Goal: Obtain resource: Obtain resource

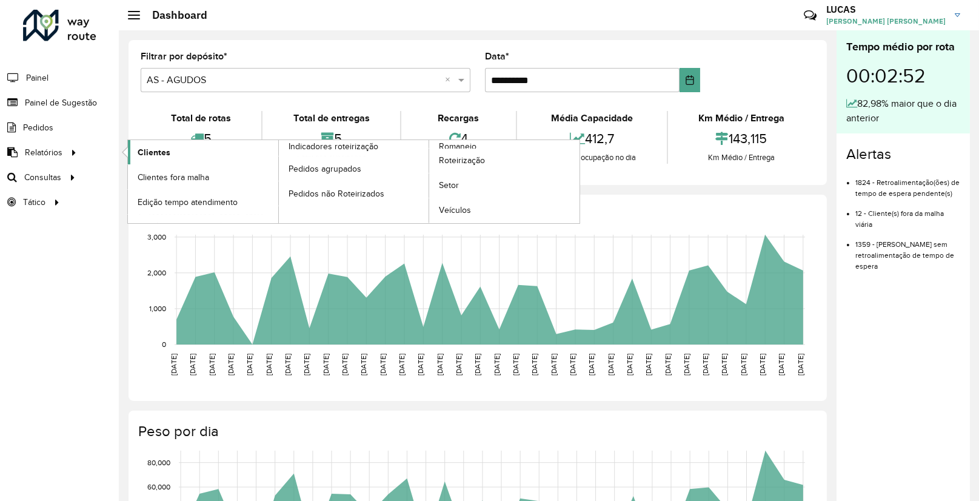
click at [158, 148] on span "Clientes" at bounding box center [154, 152] width 33 height 13
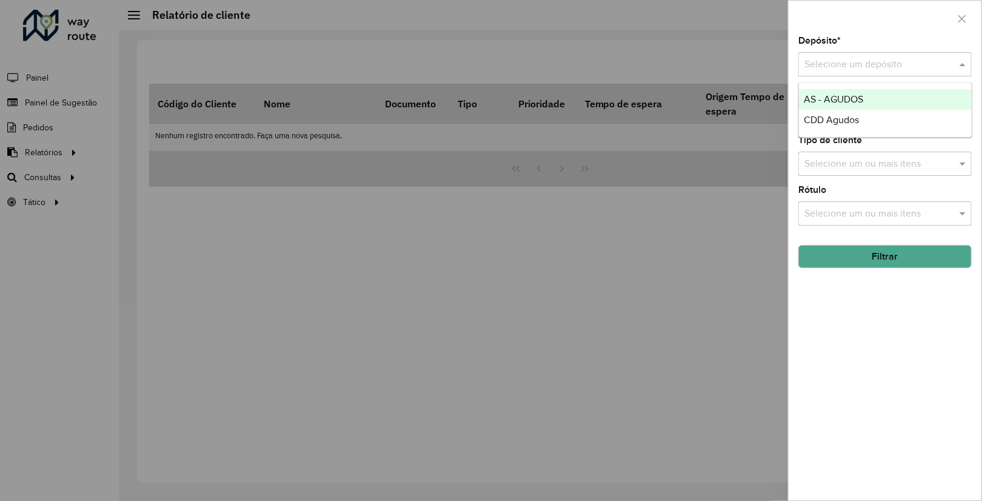
click at [880, 69] on input "text" at bounding box center [872, 65] width 137 height 15
click at [844, 100] on span "AS - AGUDOS" at bounding box center [833, 99] width 59 height 10
click at [967, 68] on span at bounding box center [963, 64] width 15 height 15
click at [852, 103] on span "CDD Agudos" at bounding box center [831, 99] width 55 height 10
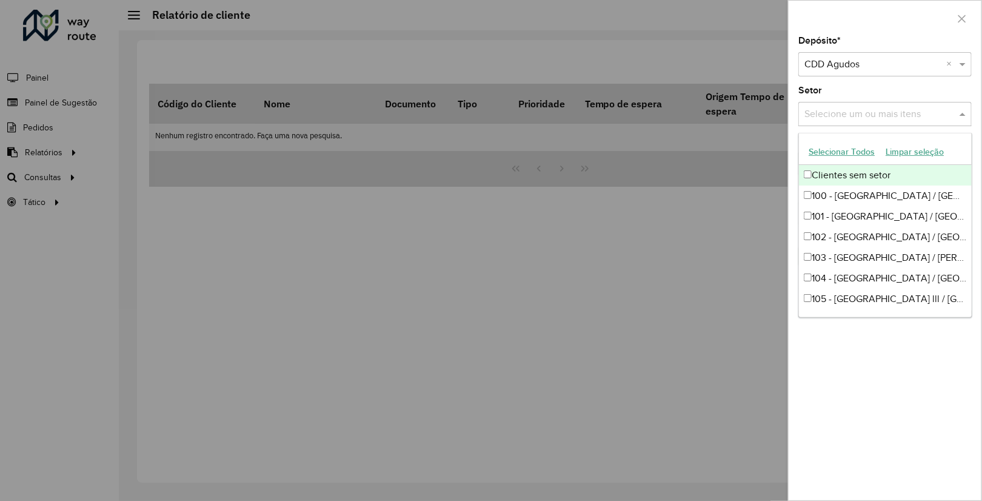
click at [856, 112] on input "text" at bounding box center [878, 114] width 155 height 15
click at [864, 152] on button "Selecionar Todos" at bounding box center [841, 151] width 77 height 19
click at [955, 90] on div "Setor Selecione um ou mais itens 38 itens selecionados ×" at bounding box center [884, 106] width 173 height 40
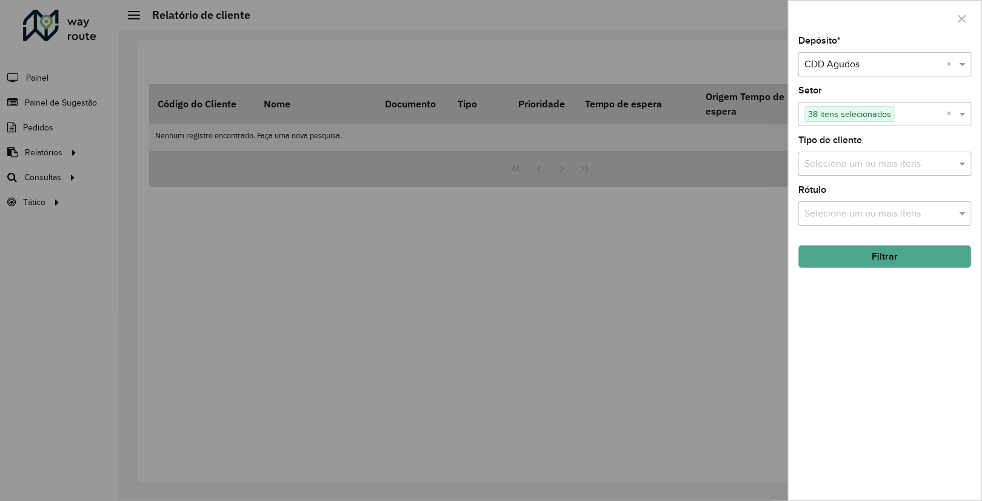
click at [866, 162] on input "text" at bounding box center [878, 164] width 155 height 15
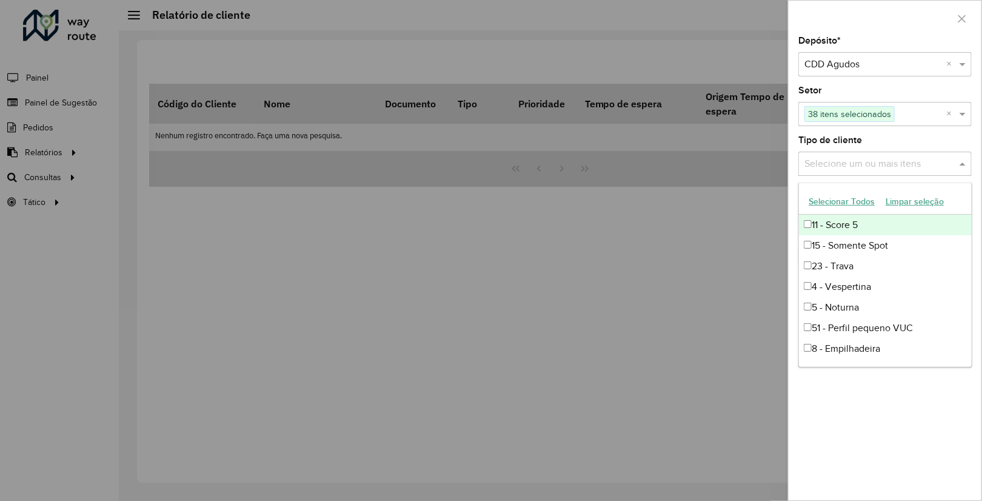
click at [848, 199] on button "Selecionar Todos" at bounding box center [841, 201] width 77 height 19
click at [922, 143] on div "Tipo de cliente Selecione um ou mais itens 10 itens selecionados ×" at bounding box center [884, 156] width 173 height 40
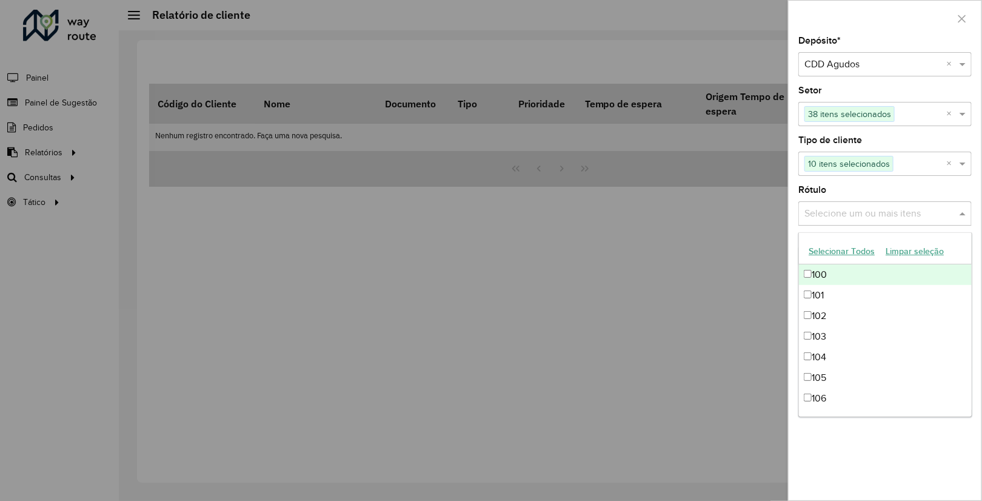
click at [862, 207] on input "text" at bounding box center [878, 214] width 155 height 15
click at [822, 249] on button "Selecionar Todos" at bounding box center [841, 251] width 77 height 19
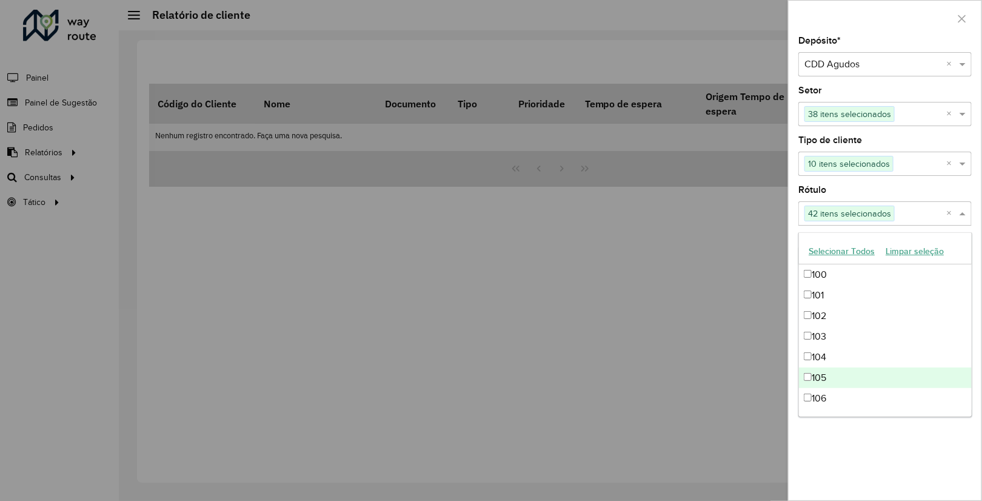
click at [882, 445] on div "Depósito * Selecione um depósito × CDD Agudos × Setor Selecione um ou mais iten…" at bounding box center [884, 268] width 193 height 464
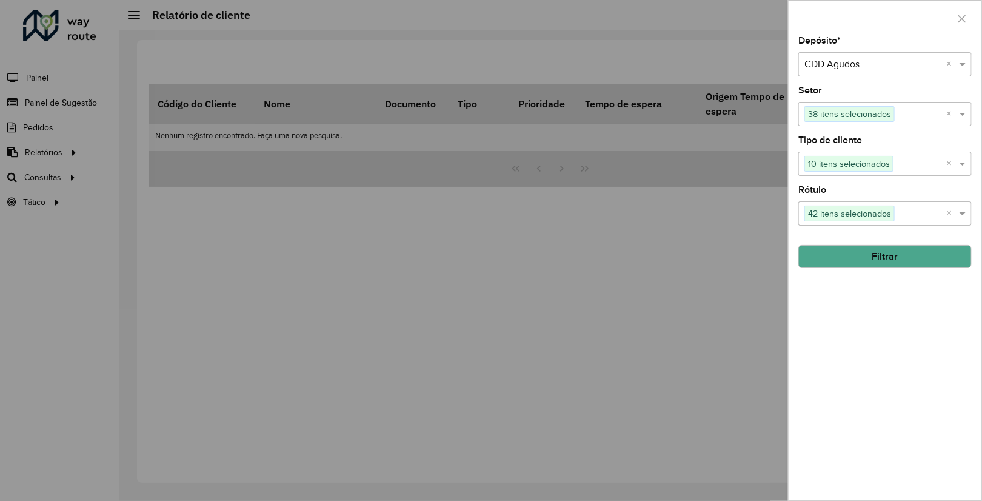
click at [893, 263] on button "Filtrar" at bounding box center [884, 256] width 173 height 23
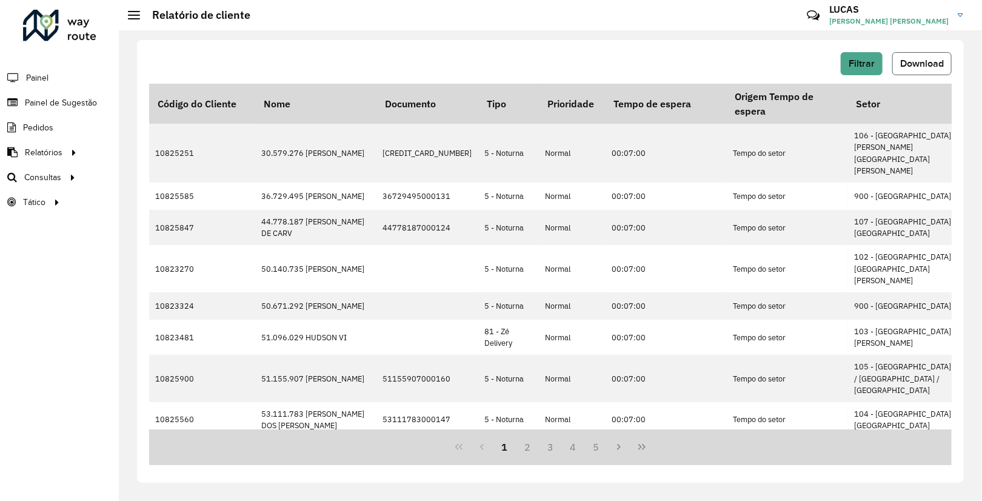
click at [918, 68] on span "Download" at bounding box center [922, 63] width 44 height 10
click at [863, 66] on span "Filtrar" at bounding box center [861, 63] width 26 height 10
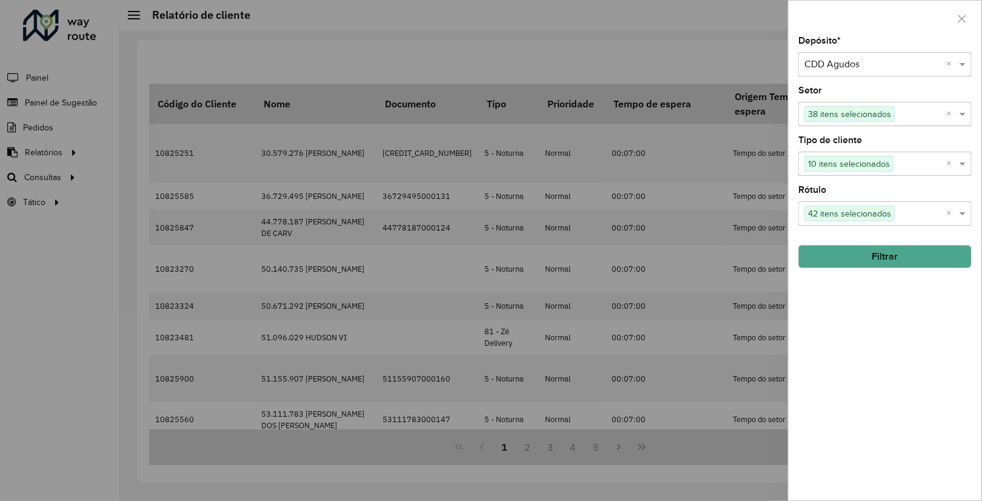
click at [951, 53] on div "Selecione um depósito × CDD Agudos ×" at bounding box center [884, 64] width 173 height 24
click at [845, 101] on span "AS - AGUDOS" at bounding box center [833, 99] width 59 height 10
click at [868, 111] on input "text" at bounding box center [878, 114] width 155 height 15
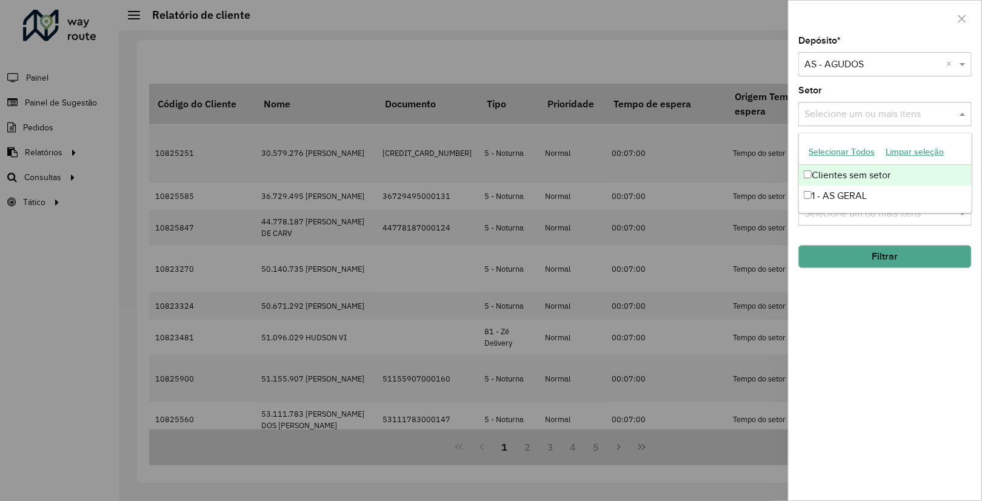
click at [821, 157] on button "Selecionar Todos" at bounding box center [841, 151] width 77 height 19
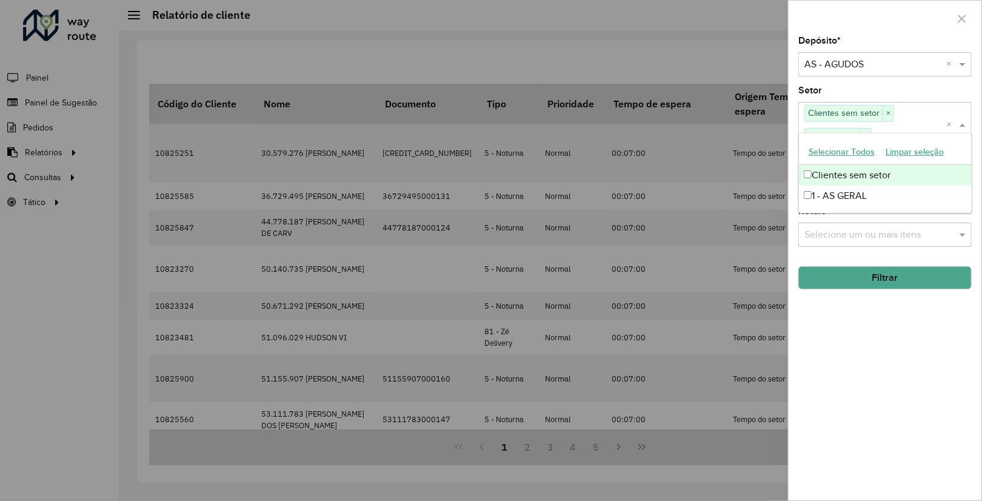
click at [939, 95] on div "Setor Selecione um ou mais itens Clientes sem setor × 1 - AS GERAL × ×" at bounding box center [884, 116] width 173 height 61
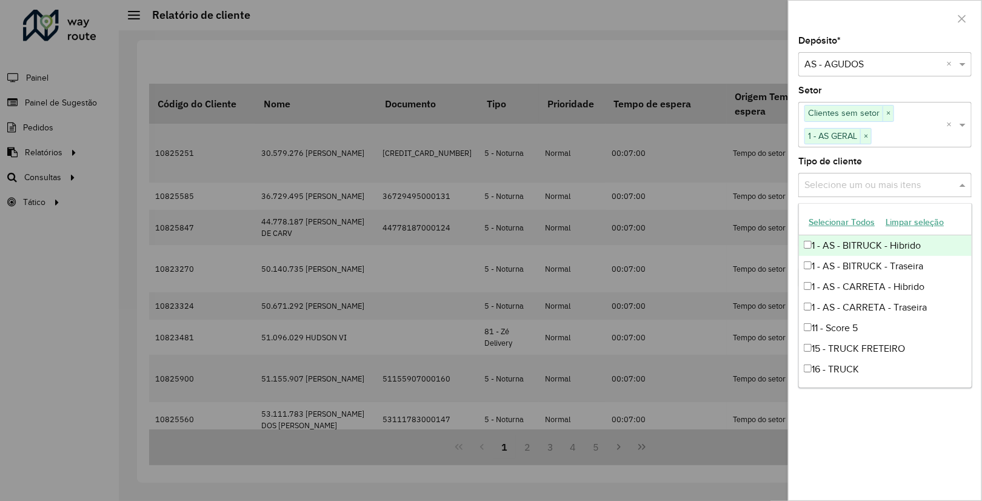
click at [836, 178] on input "text" at bounding box center [878, 185] width 155 height 15
click at [845, 221] on button "Selecionar Todos" at bounding box center [841, 222] width 77 height 19
click at [935, 166] on div "Tipo de cliente Selecione um ou mais itens 11 itens selecionados ×" at bounding box center [884, 177] width 173 height 40
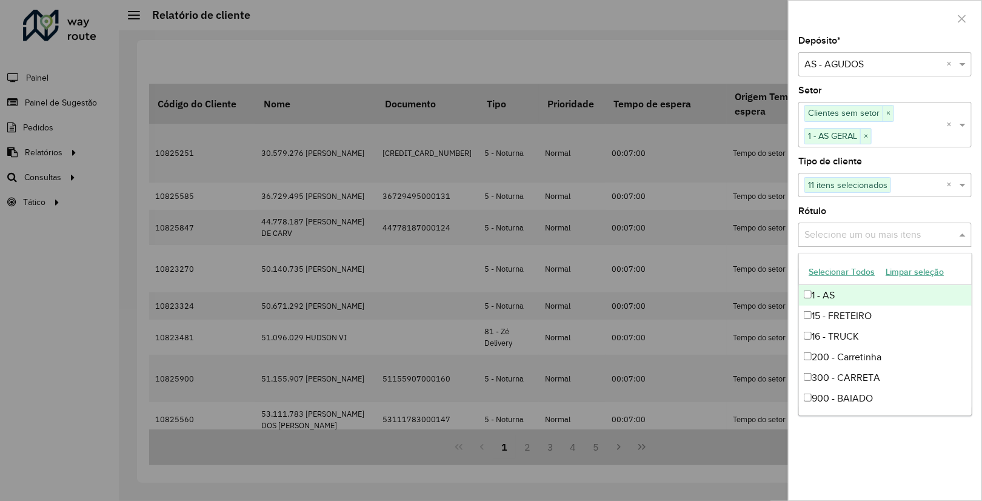
click at [873, 222] on div "Selecione um ou mais itens" at bounding box center [884, 234] width 173 height 24
click at [835, 268] on button "Selecionar Todos" at bounding box center [841, 271] width 77 height 19
click at [896, 212] on div "Rótulo Selecione um ou mais itens 6 itens selecionados ×" at bounding box center [884, 227] width 173 height 40
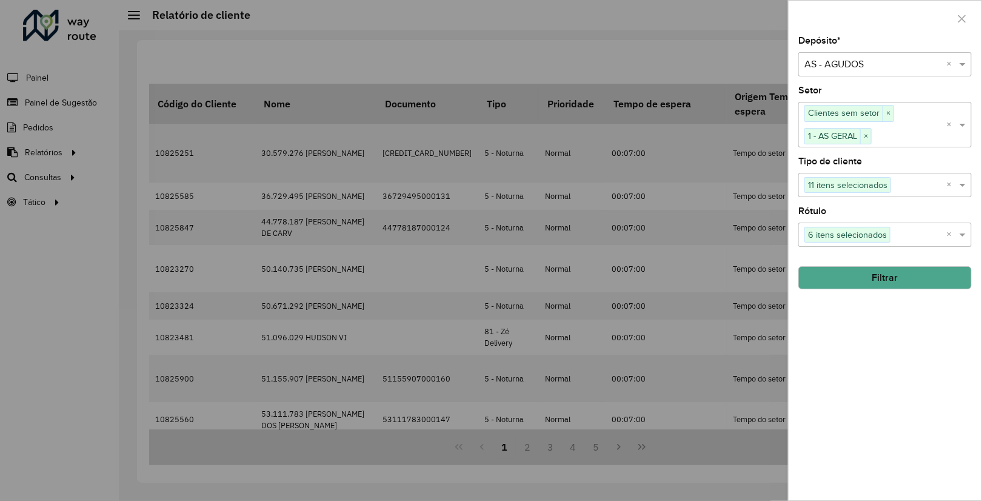
click at [898, 280] on button "Filtrar" at bounding box center [884, 277] width 173 height 23
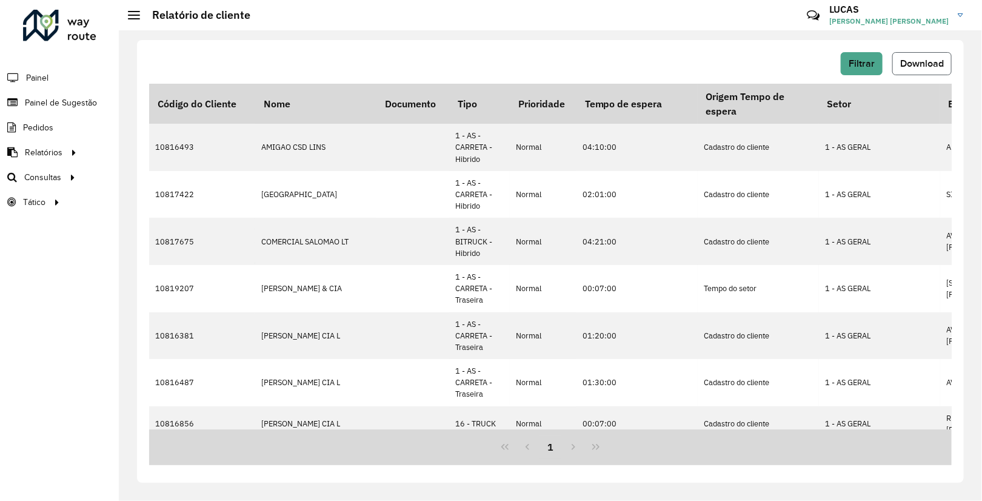
click at [907, 62] on span "Download" at bounding box center [922, 63] width 44 height 10
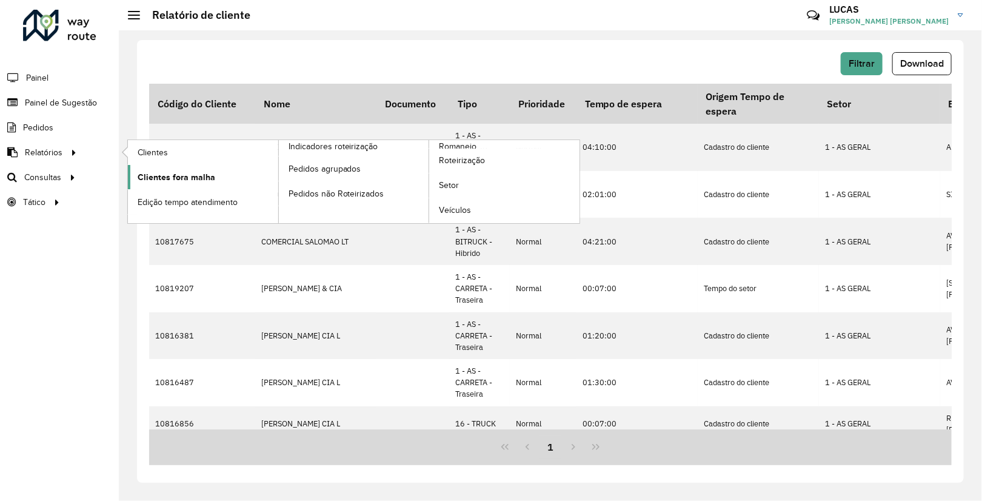
click at [183, 178] on span "Clientes fora malha" at bounding box center [177, 177] width 78 height 13
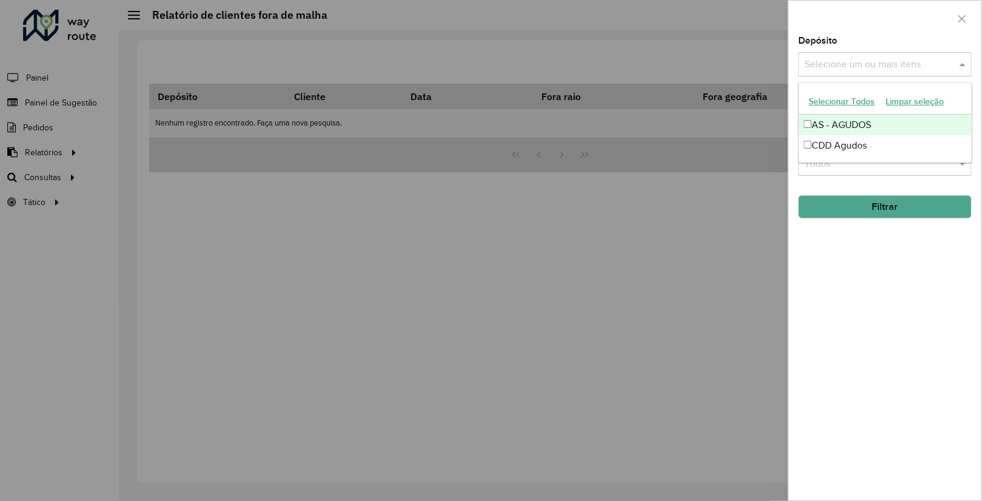
click at [862, 72] on div "Selecione um ou mais itens" at bounding box center [884, 64] width 173 height 24
click at [827, 138] on div "CDD Agudos" at bounding box center [885, 145] width 172 height 21
click at [850, 134] on div "AS - AGUDOS" at bounding box center [885, 125] width 172 height 21
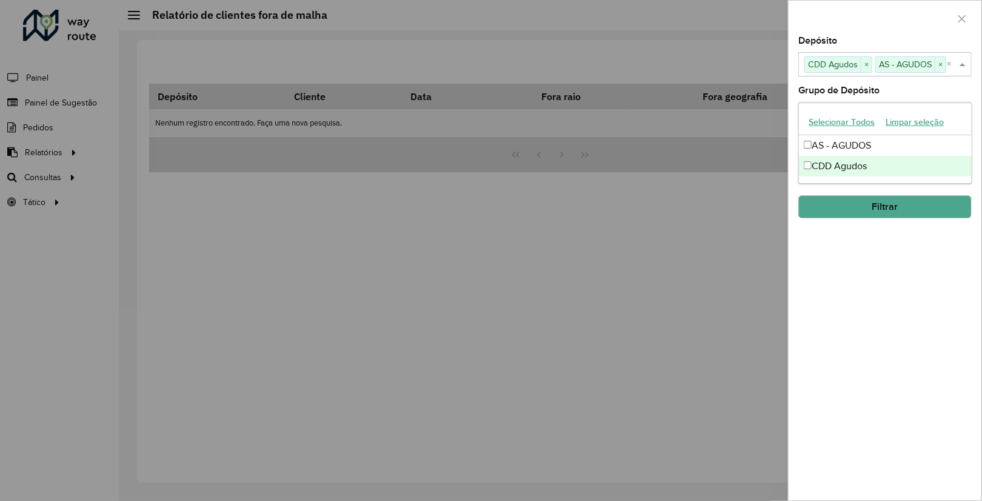
click at [902, 204] on div "Depósito Selecione um ou mais itens CDD Agudos × AS - AGUDOS × × Grupo de Depós…" at bounding box center [884, 268] width 193 height 464
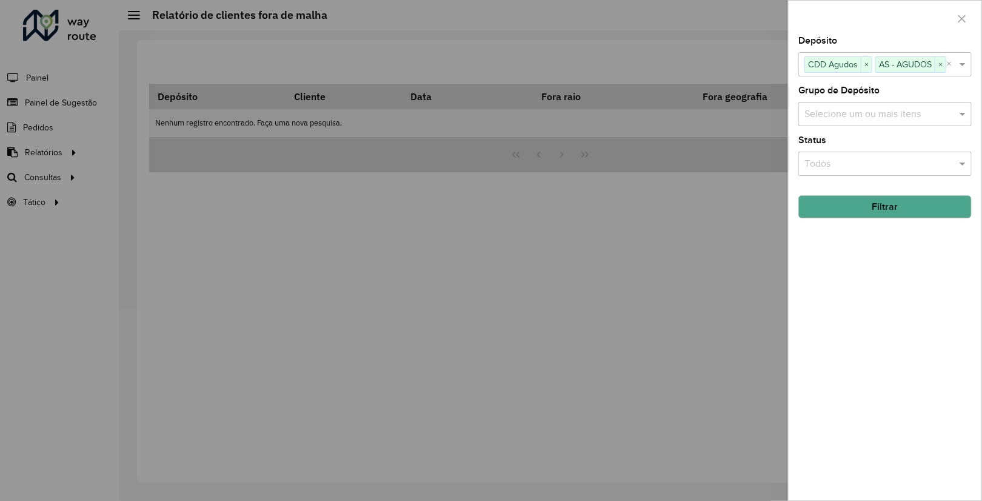
click at [847, 126] on div "Selecione um ou mais itens" at bounding box center [884, 114] width 173 height 24
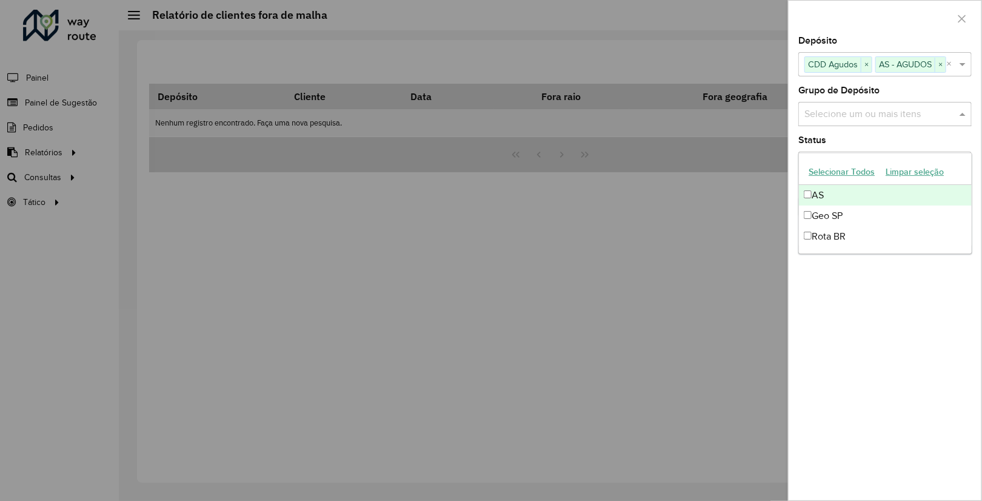
click at [857, 177] on button "Selecionar Todos" at bounding box center [841, 171] width 77 height 19
click at [925, 101] on div "Depósito Selecione um ou mais itens CDD Agudos × AS - AGUDOS × × Grupo de Depós…" at bounding box center [884, 268] width 193 height 464
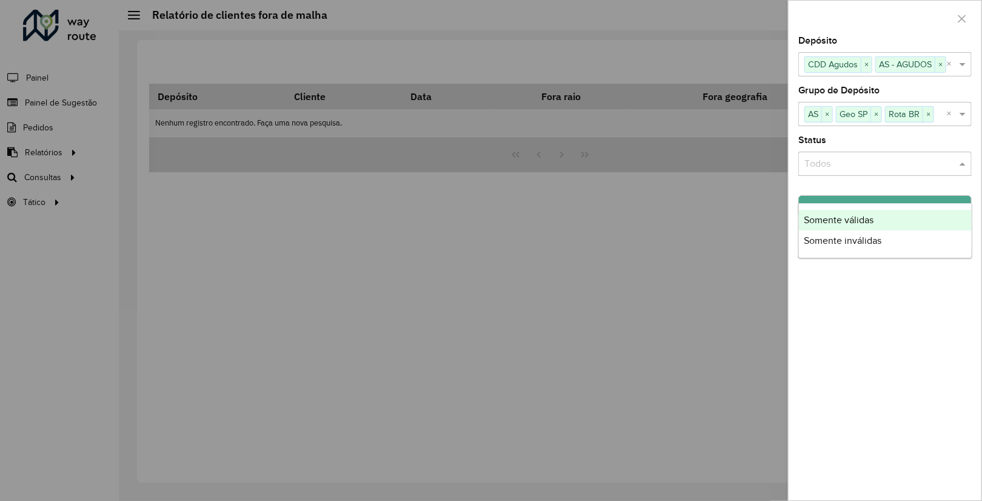
click at [831, 172] on input "text" at bounding box center [872, 164] width 137 height 15
click at [868, 295] on div "Depósito Selecione um ou mais itens CDD Agudos × AS - AGUDOS × × Grupo de Depós…" at bounding box center [884, 268] width 193 height 464
click at [865, 172] on input "text" at bounding box center [872, 164] width 137 height 15
click at [865, 275] on div "Depósito Selecione um ou mais itens CDD Agudos × AS - AGUDOS × × Grupo de Depós…" at bounding box center [884, 268] width 193 height 464
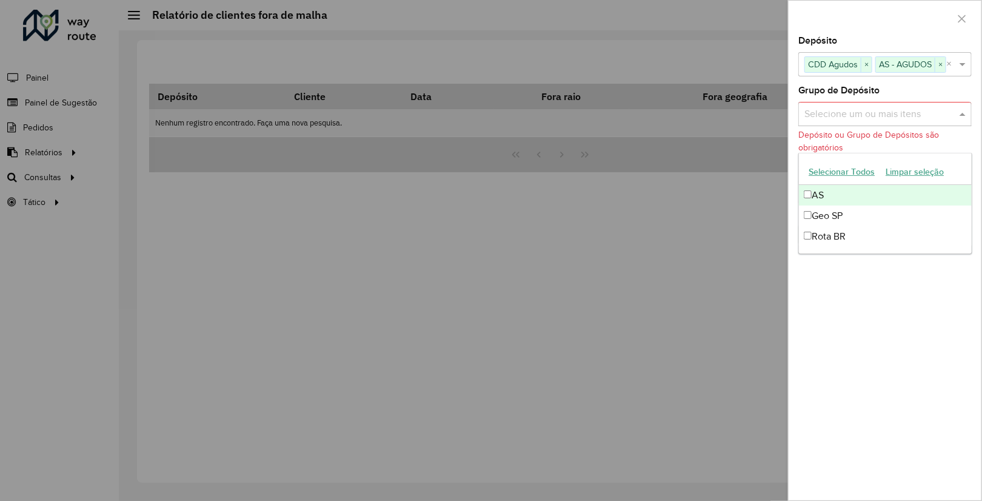
click at [910, 122] on input "text" at bounding box center [878, 114] width 155 height 15
click at [840, 173] on button "Selecionar Todos" at bounding box center [841, 171] width 77 height 19
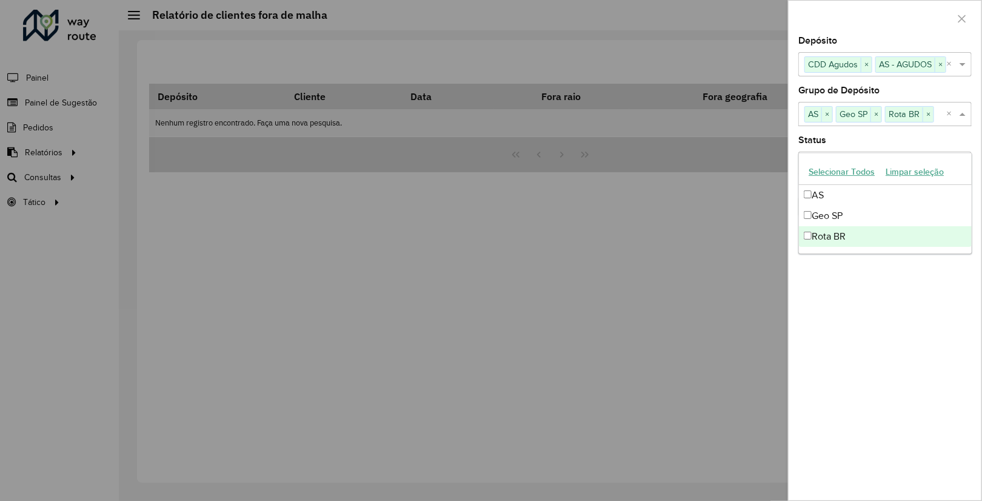
click at [883, 350] on div "Depósito Selecione um ou mais itens CDD Agudos × AS - AGUDOS × × Grupo de Depós…" at bounding box center [884, 268] width 193 height 464
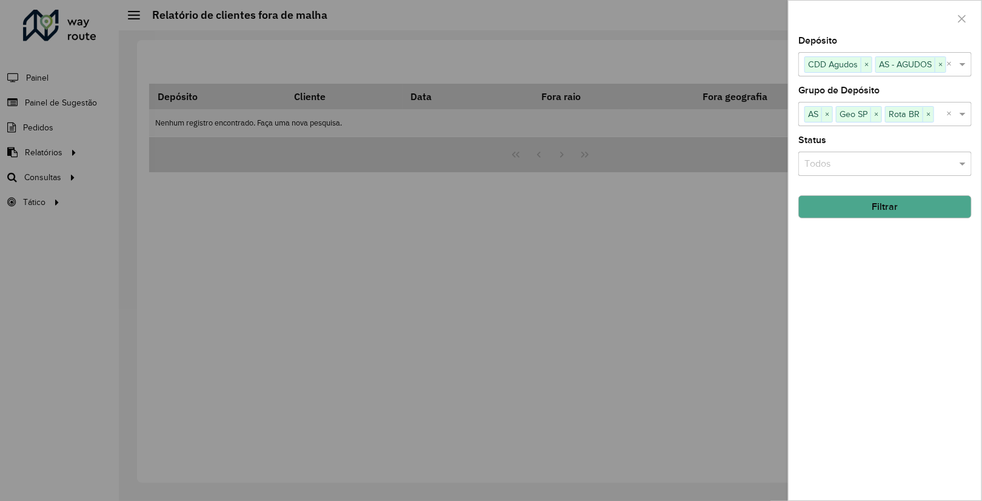
click at [896, 218] on button "Filtrar" at bounding box center [884, 206] width 173 height 23
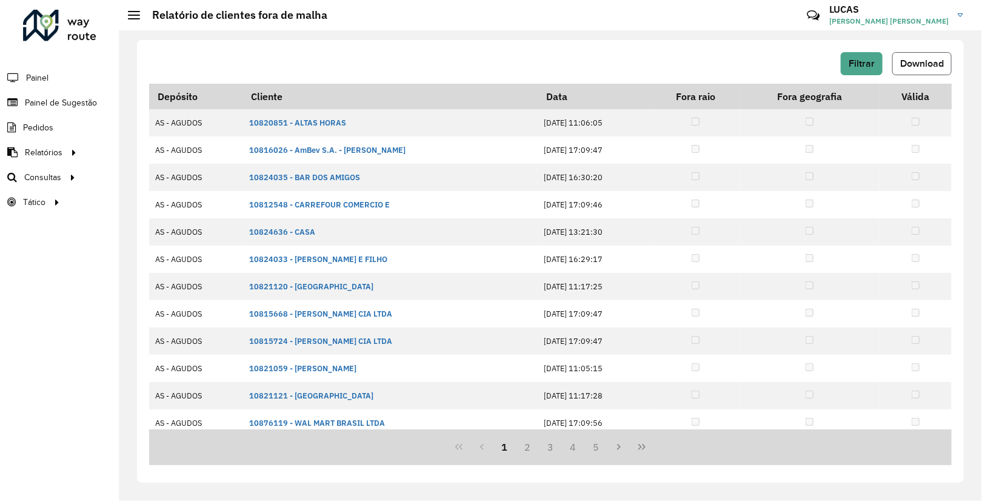
click at [916, 67] on span "Download" at bounding box center [922, 63] width 44 height 10
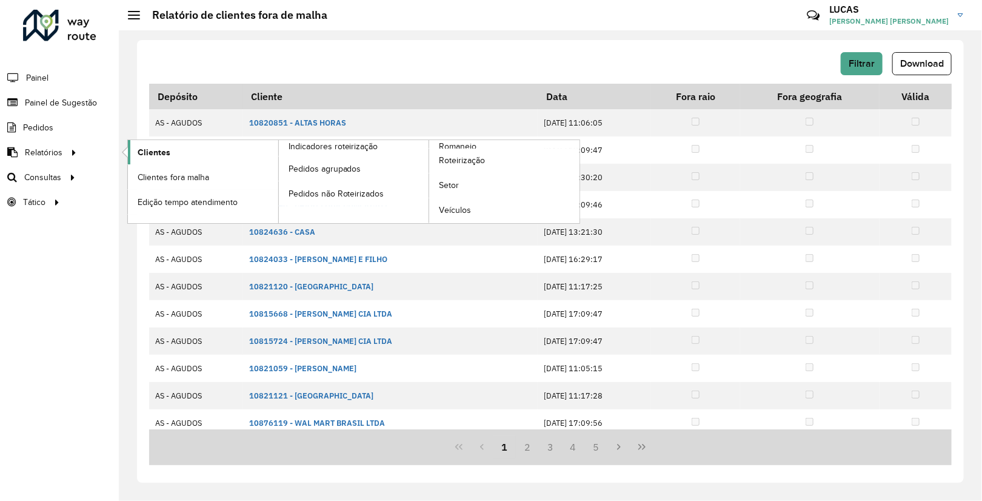
click at [192, 152] on link "Clientes" at bounding box center [203, 152] width 150 height 24
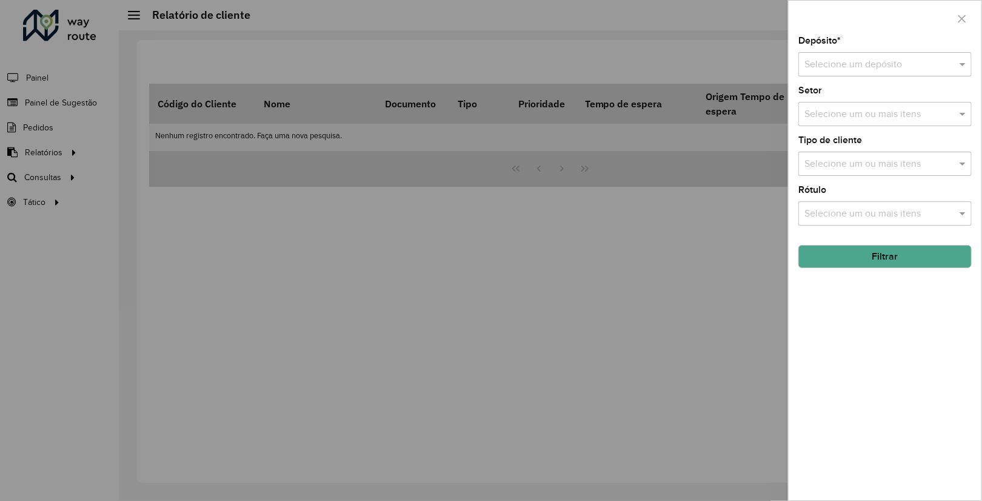
click at [879, 251] on button "Filtrar" at bounding box center [884, 256] width 173 height 23
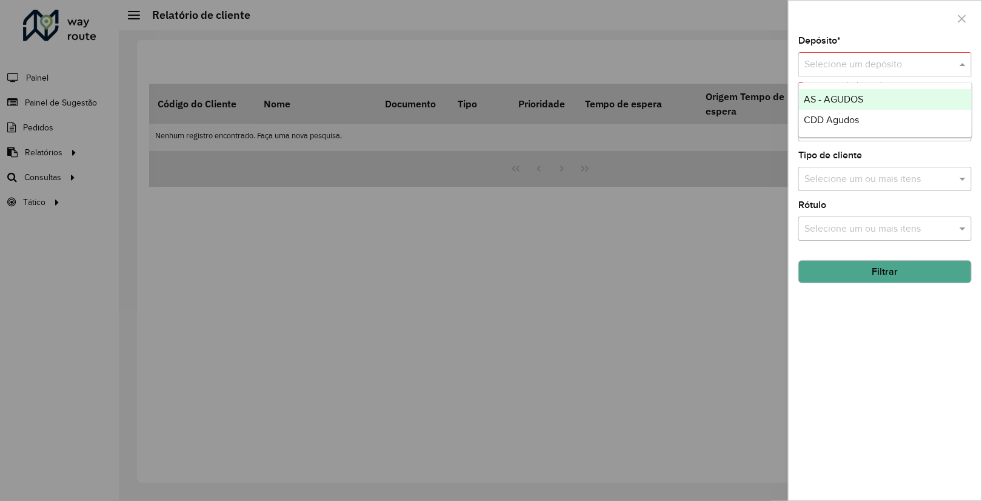
click at [824, 64] on input "text" at bounding box center [872, 65] width 137 height 15
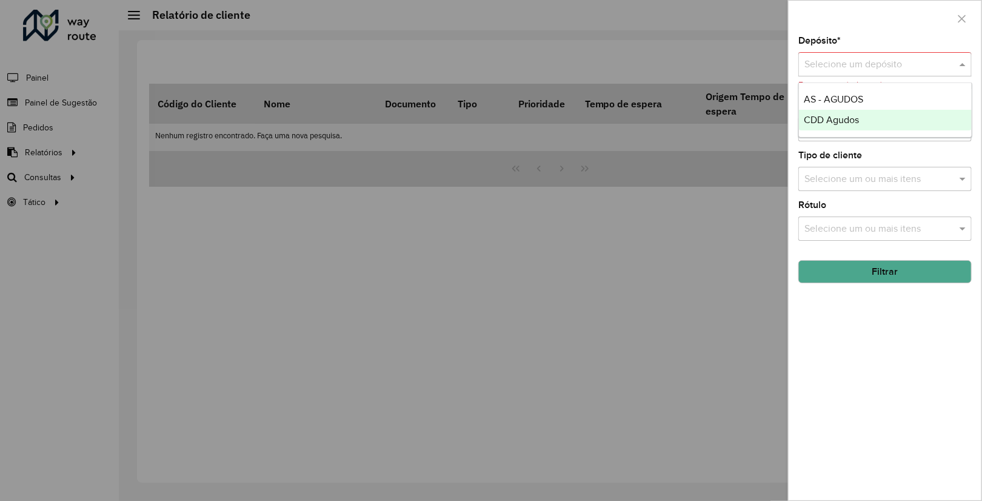
click at [824, 124] on span "CDD Agudos" at bounding box center [831, 120] width 55 height 10
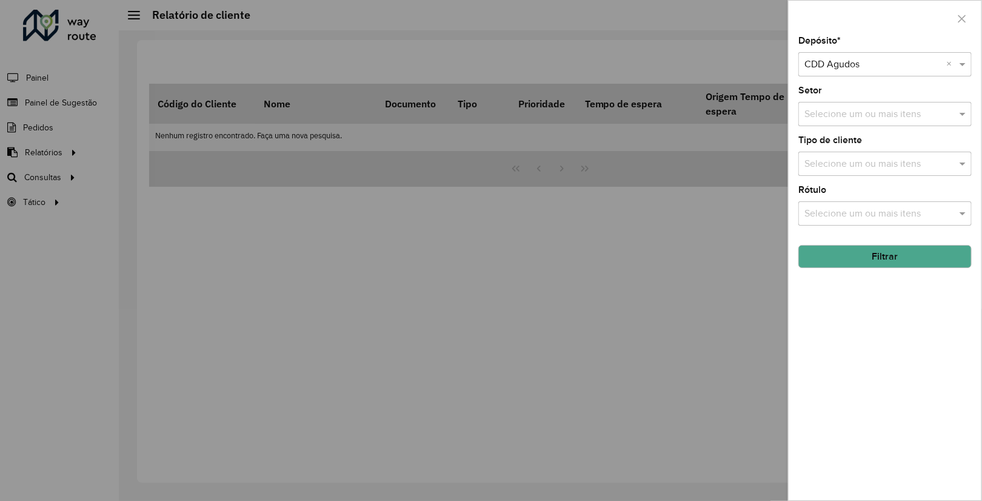
click at [882, 262] on button "Filtrar" at bounding box center [884, 256] width 173 height 23
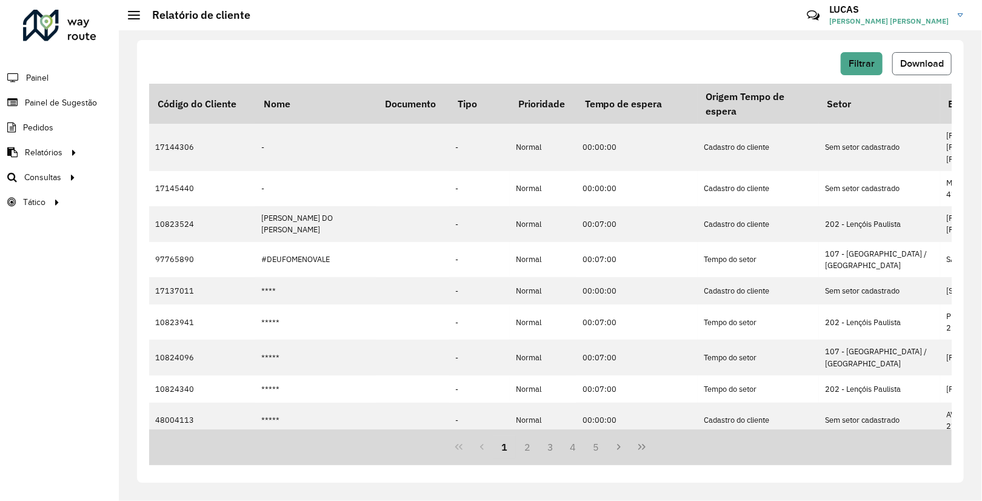
click at [921, 72] on button "Download" at bounding box center [921, 63] width 59 height 23
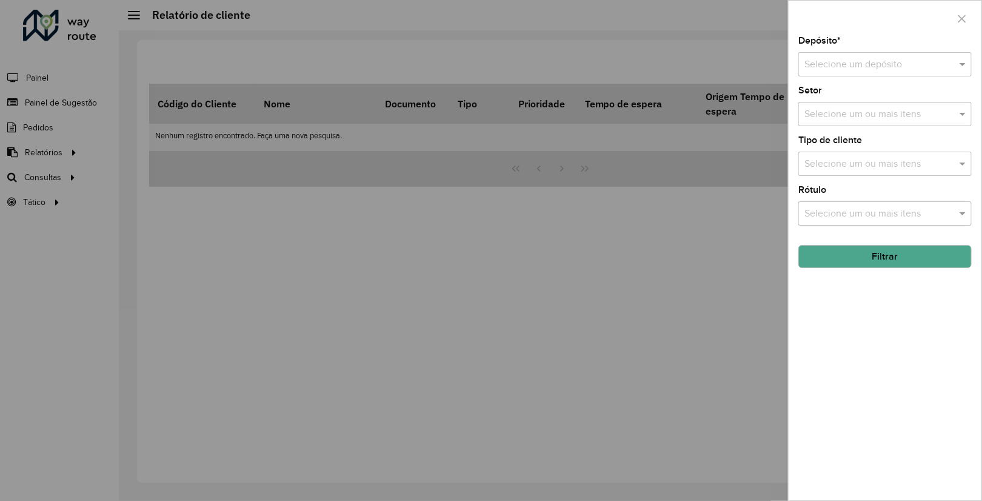
click at [131, 133] on div at bounding box center [491, 250] width 982 height 501
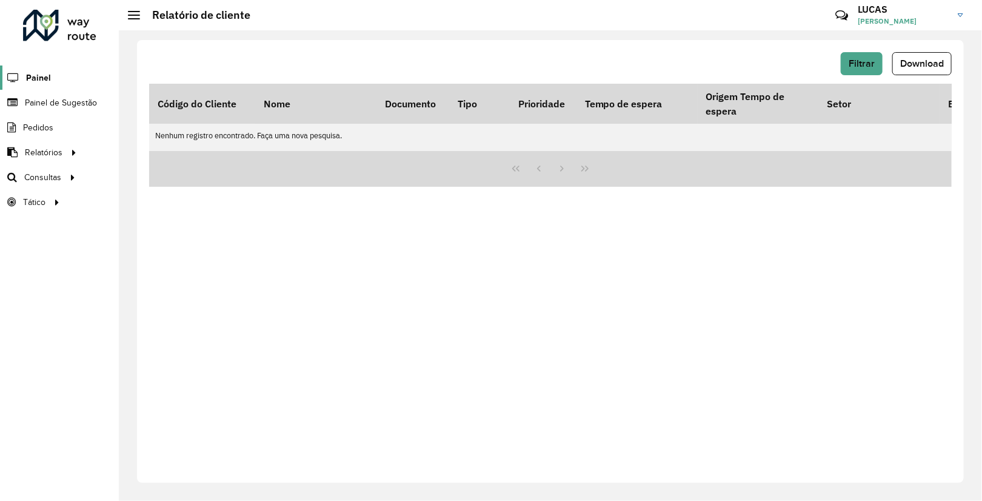
click at [45, 74] on span "Painel" at bounding box center [38, 78] width 25 height 13
click at [165, 212] on link "Setores" at bounding box center [202, 202] width 148 height 24
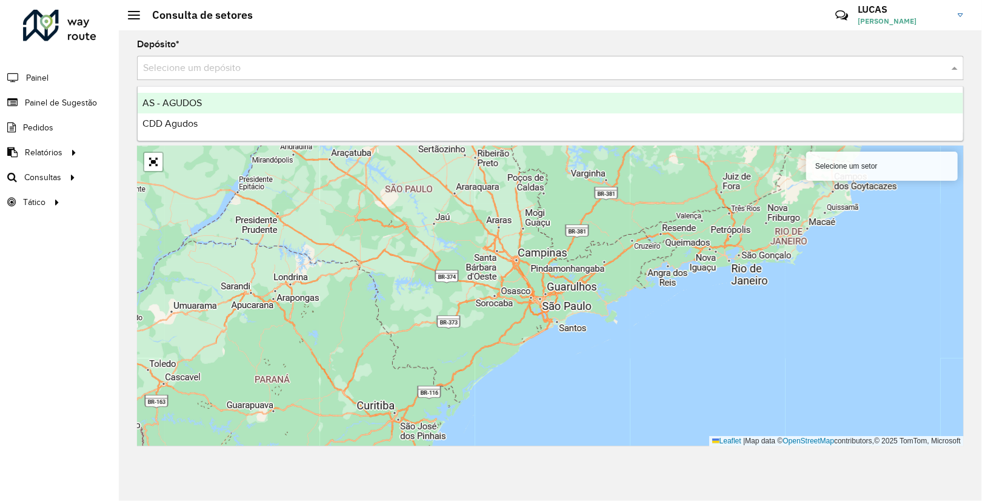
click at [225, 66] on input "text" at bounding box center [538, 68] width 790 height 15
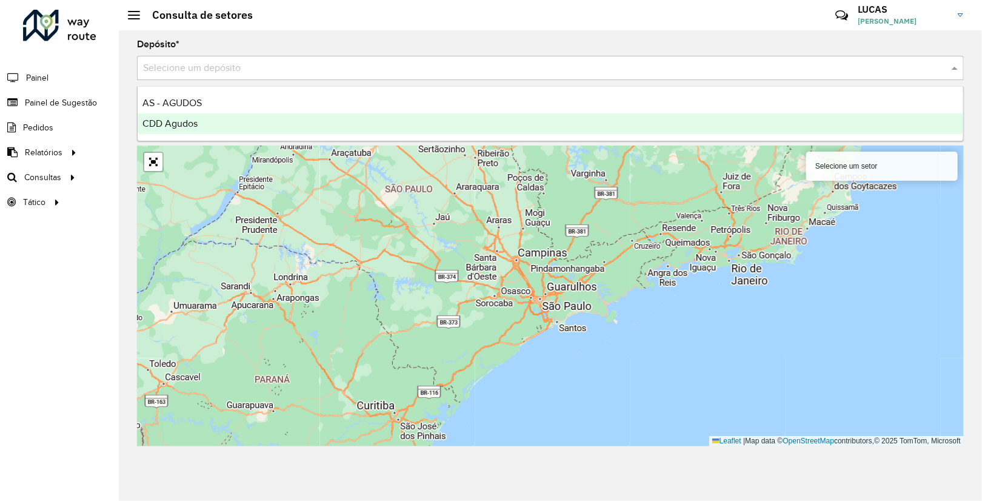
click at [198, 120] on span "CDD Agudos" at bounding box center [169, 123] width 55 height 10
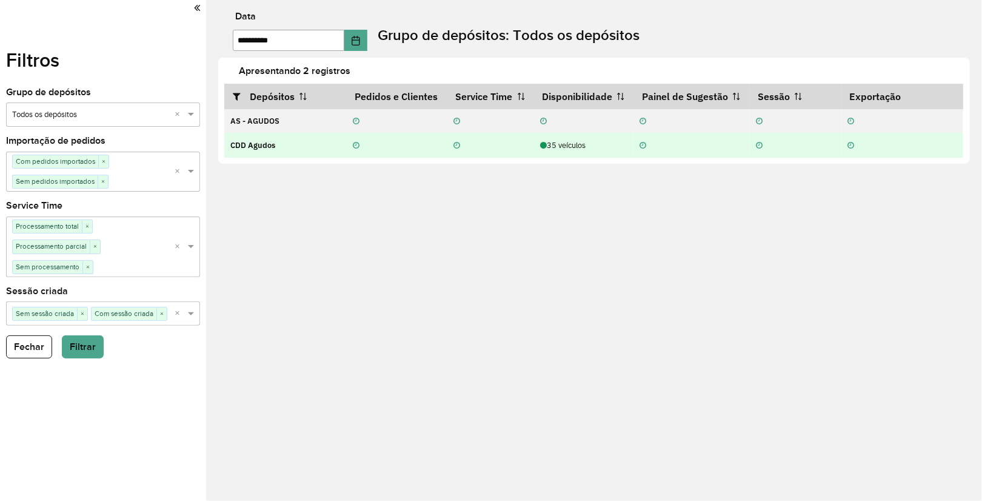
click at [262, 150] on strong "CDD Agudos" at bounding box center [252, 145] width 45 height 10
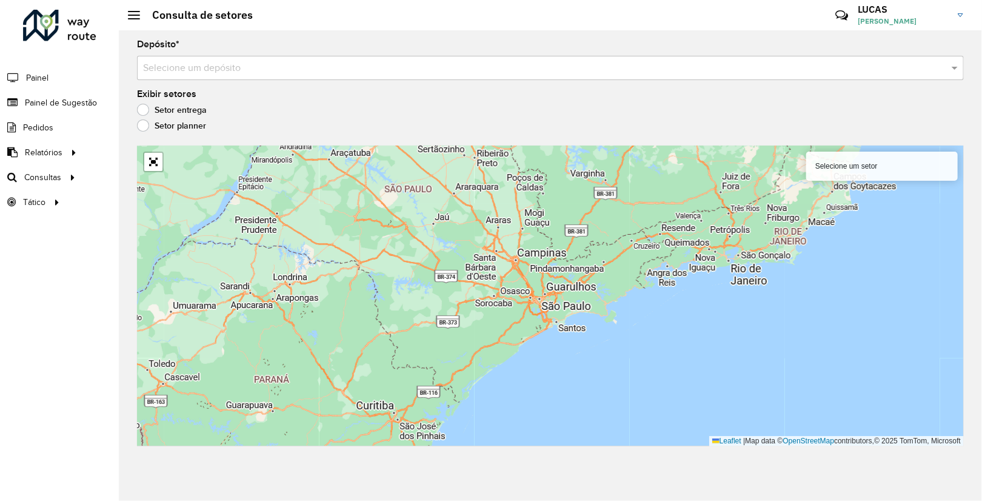
click at [365, 245] on div "Selecione um setor Leaflet | Map data © OpenStreetMap contributors,© 2025 TomTo…" at bounding box center [550, 295] width 827 height 301
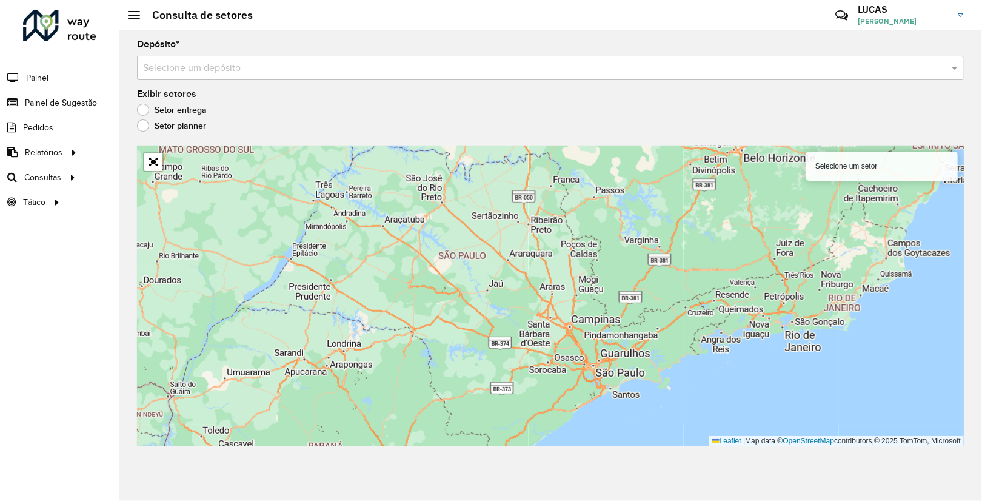
drag, startPoint x: 365, startPoint y: 244, endPoint x: 419, endPoint y: 312, distance: 86.2
click at [419, 312] on div "Selecione um setor Leaflet | Map data © OpenStreetMap contributors,© 2025 TomTo…" at bounding box center [550, 295] width 827 height 301
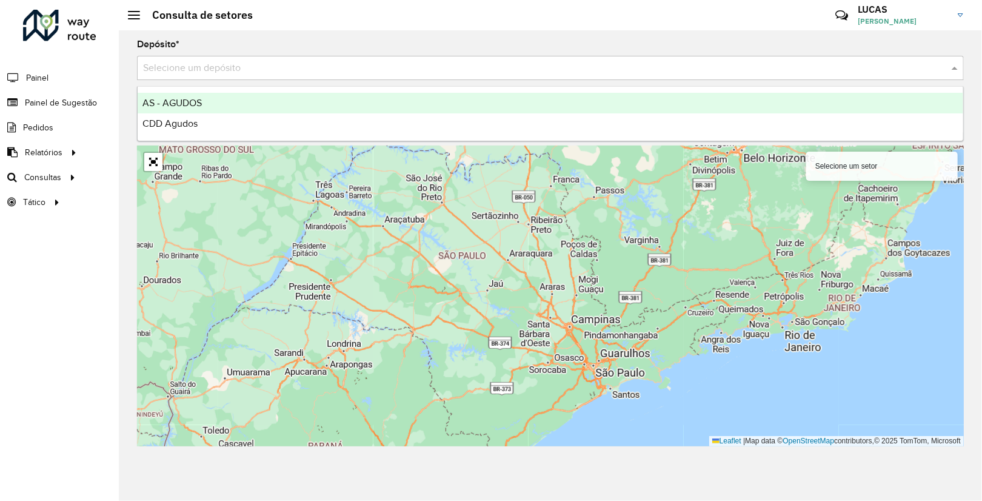
click at [220, 61] on input "text" at bounding box center [538, 68] width 790 height 15
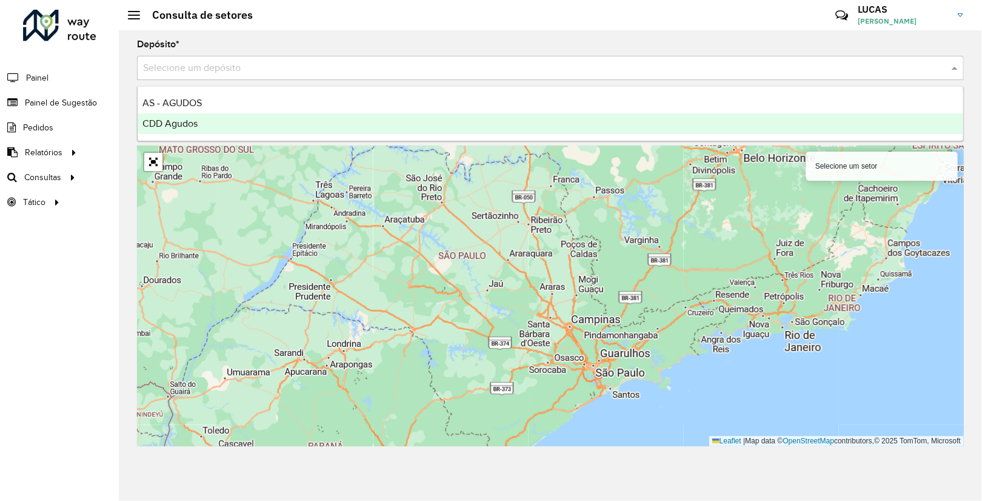
click at [162, 118] on span "CDD Agudos" at bounding box center [169, 123] width 55 height 10
